Goal: Task Accomplishment & Management: Complete application form

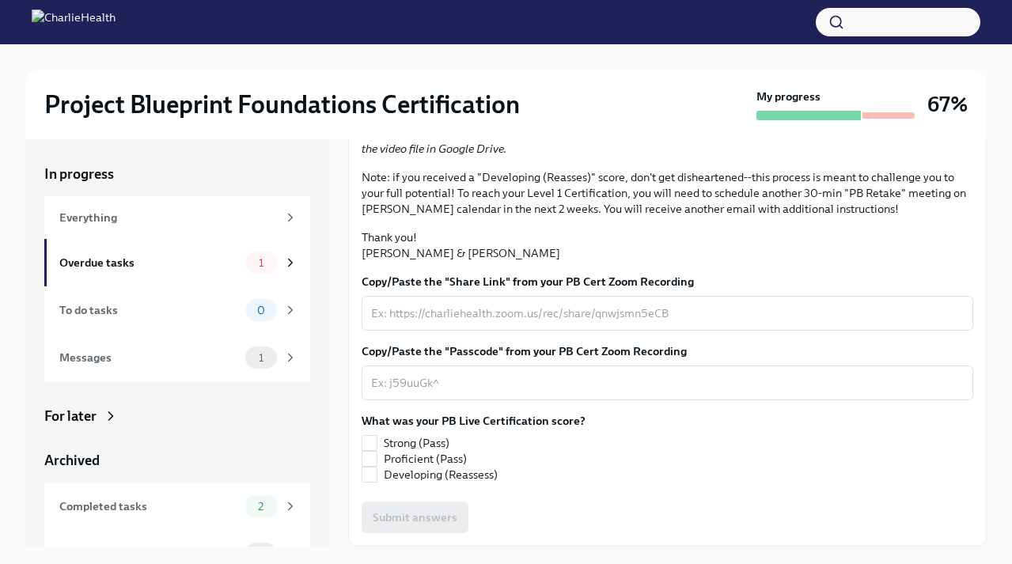
scroll to position [355, 0]
click at [378, 445] on label "Strong (Pass)" at bounding box center [467, 443] width 211 height 16
click at [377, 445] on input "Strong (Pass)" at bounding box center [370, 443] width 14 height 14
checkbox input "true"
click at [458, 390] on textarea "Copy/Paste the "Passcode" from your PB Cert Zoom Recording" at bounding box center [667, 383] width 593 height 19
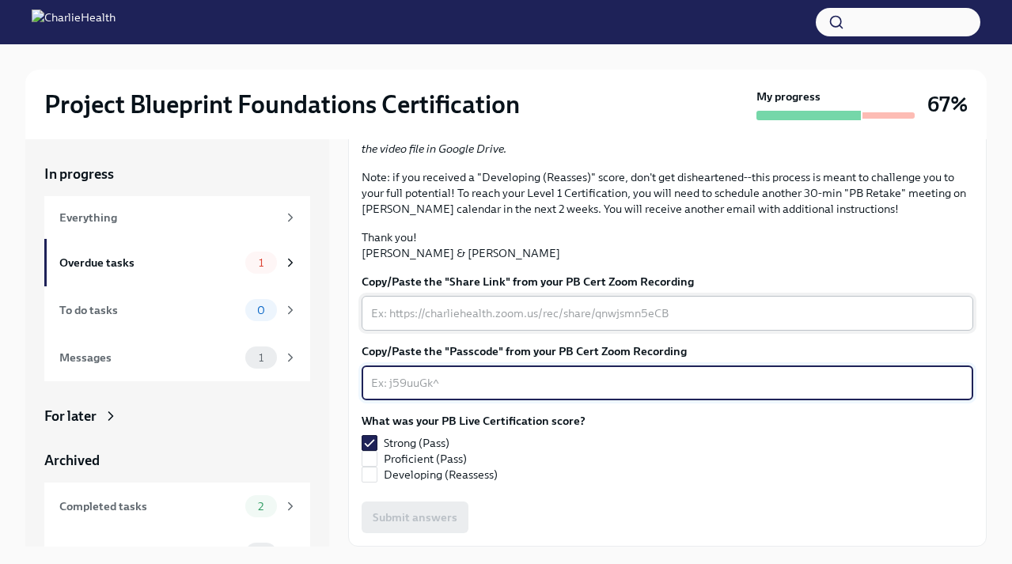
click at [451, 322] on textarea "Copy/Paste the "Share Link" from your PB Cert Zoom Recording" at bounding box center [667, 313] width 593 height 19
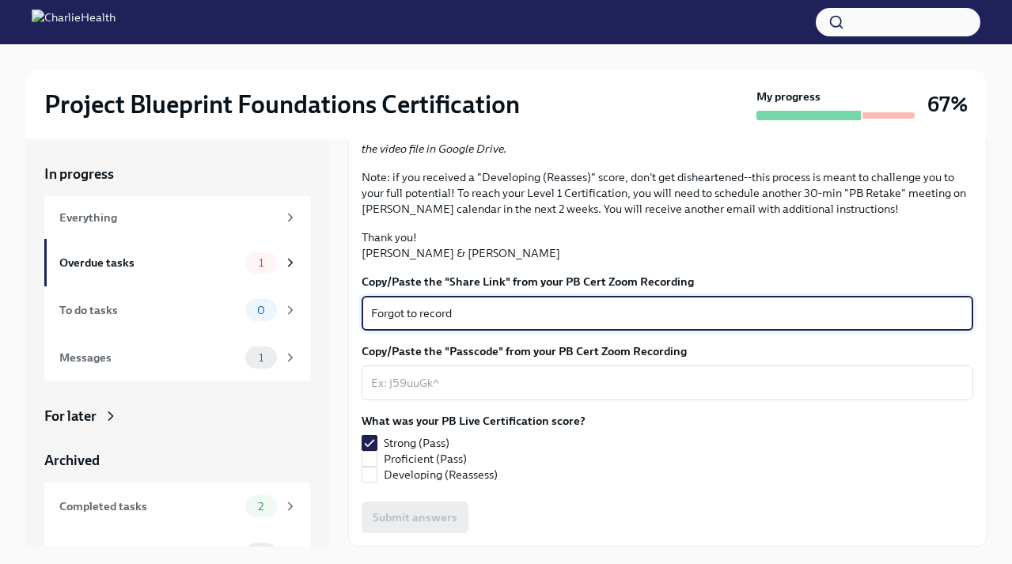
type textarea "Forgot to record"
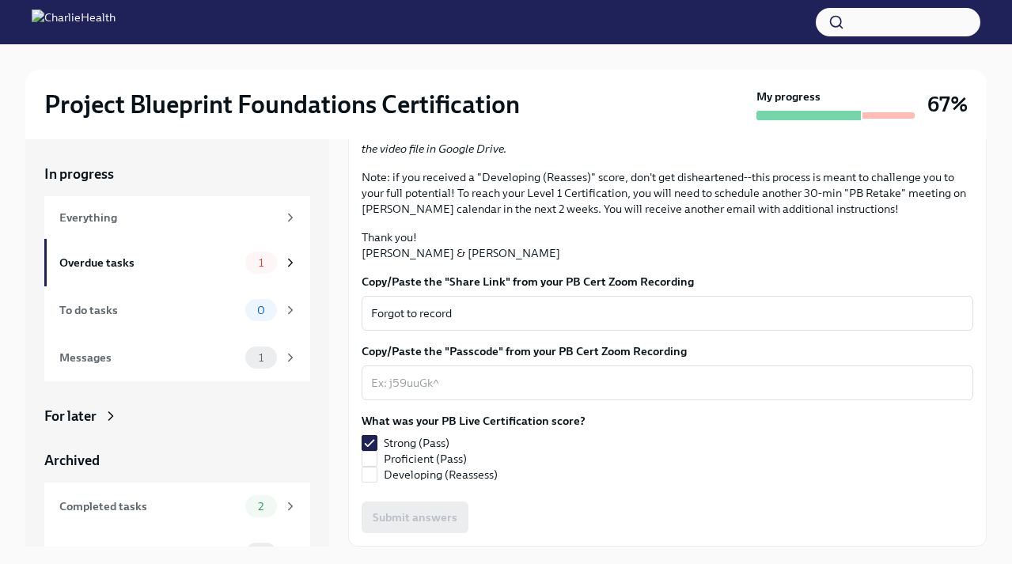
click at [579, 453] on div "Strong (Pass) Proficient (Pass) Developing (Reassess)" at bounding box center [474, 458] width 224 height 47
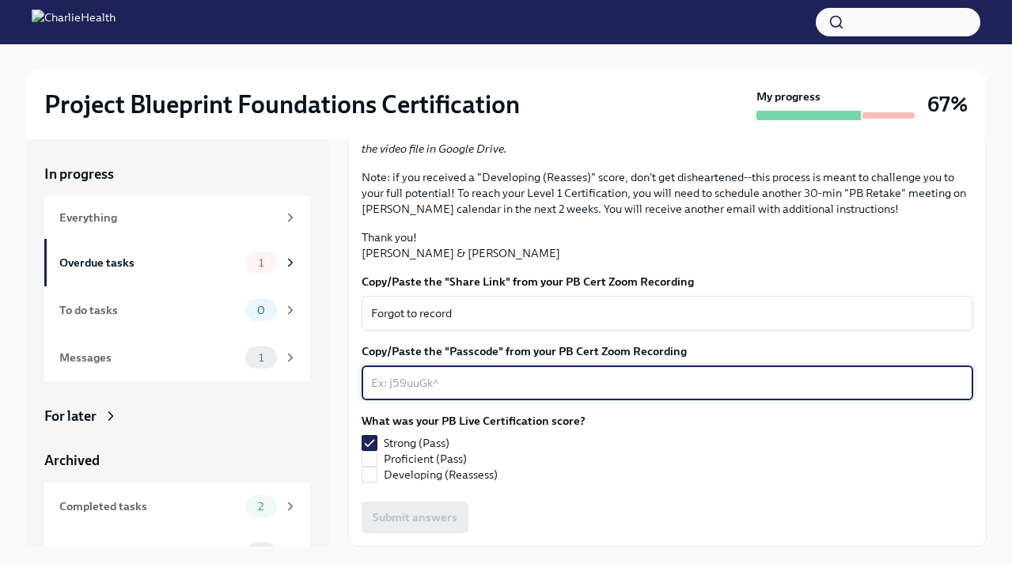
click at [526, 377] on textarea "Copy/Paste the "Passcode" from your PB Cert Zoom Recording" at bounding box center [667, 383] width 593 height 19
type textarea "forgot"
click at [581, 478] on div "Strong (Pass) Proficient (Pass) Developing (Reassess)" at bounding box center [474, 458] width 224 height 47
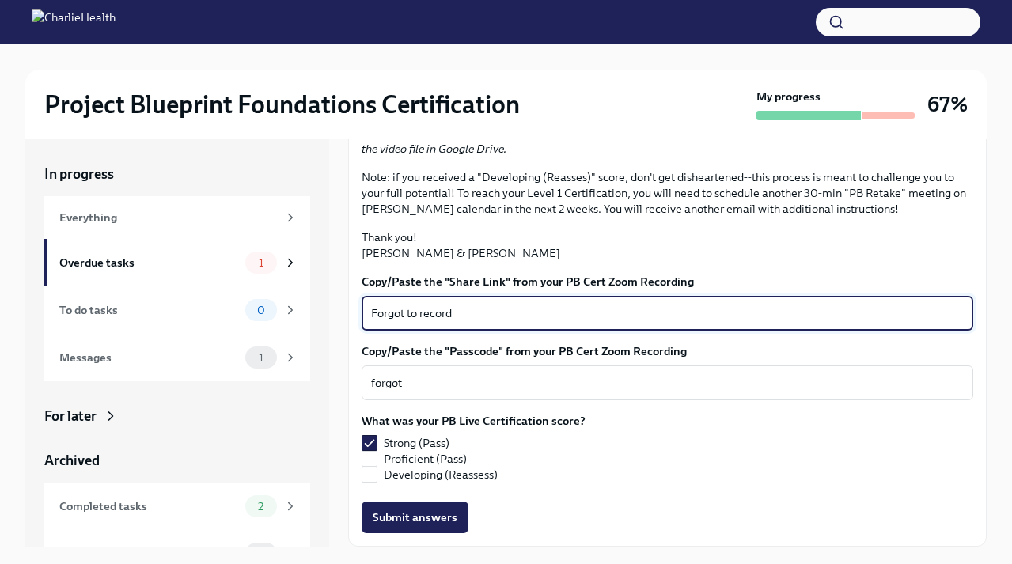
drag, startPoint x: 462, startPoint y: 306, endPoint x: 335, endPoint y: 311, distance: 127.6
click at [335, 311] on div "In progress Everything Overdue tasks 1 To do tasks 0 Messages 1 For later Archi…" at bounding box center [506, 343] width 962 height 408
type textarea "Didn't record"
click at [393, 389] on textarea "forgot" at bounding box center [667, 383] width 593 height 19
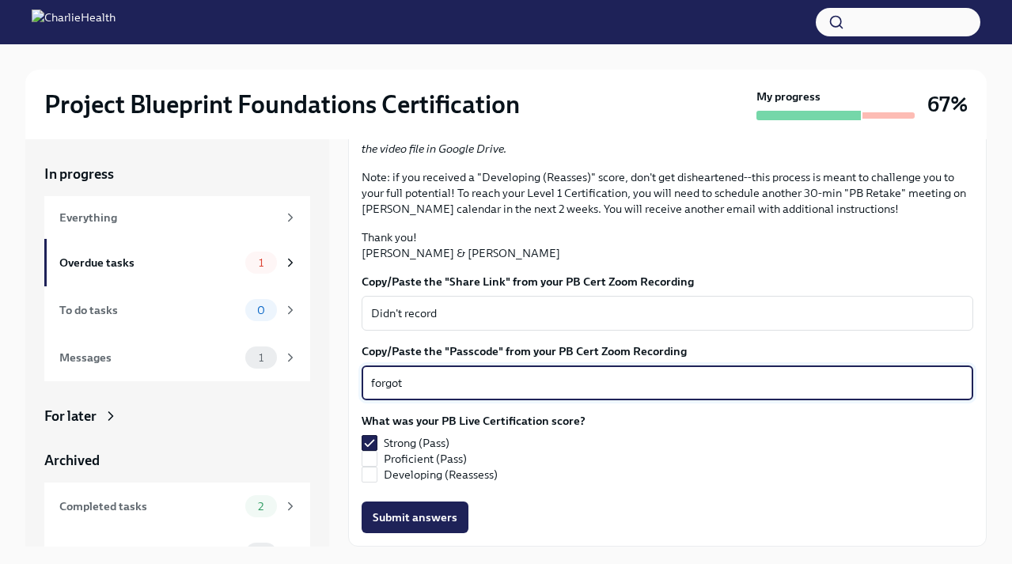
click at [393, 389] on textarea "forgot" at bounding box center [667, 383] width 593 height 19
click at [487, 487] on div "What was your PB Live Certification score? Strong (Pass) Proficient (Pass) Deve…" at bounding box center [668, 451] width 612 height 76
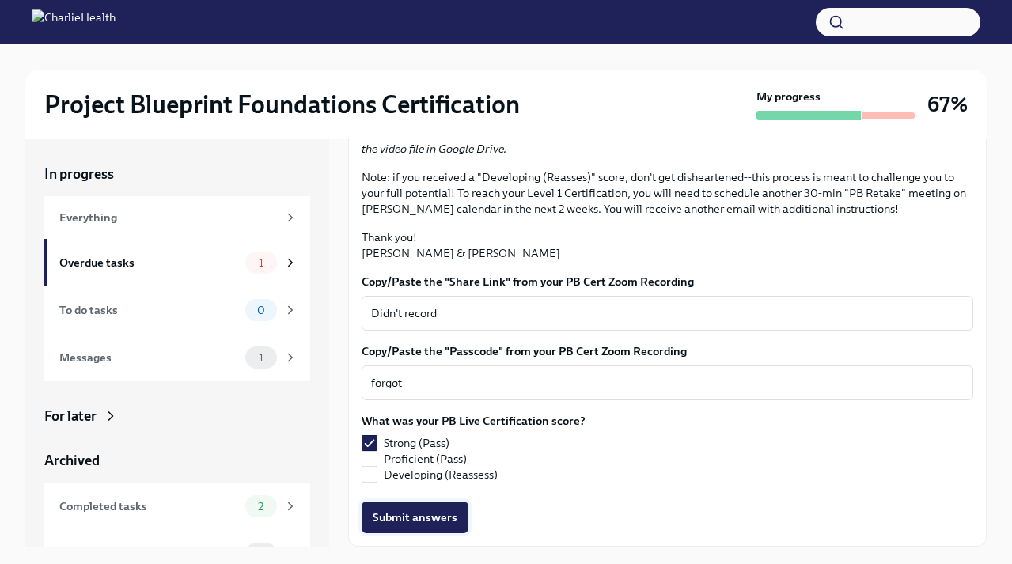
click at [457, 514] on button "Submit answers" at bounding box center [415, 518] width 107 height 32
